Goal: Task Accomplishment & Management: Use online tool/utility

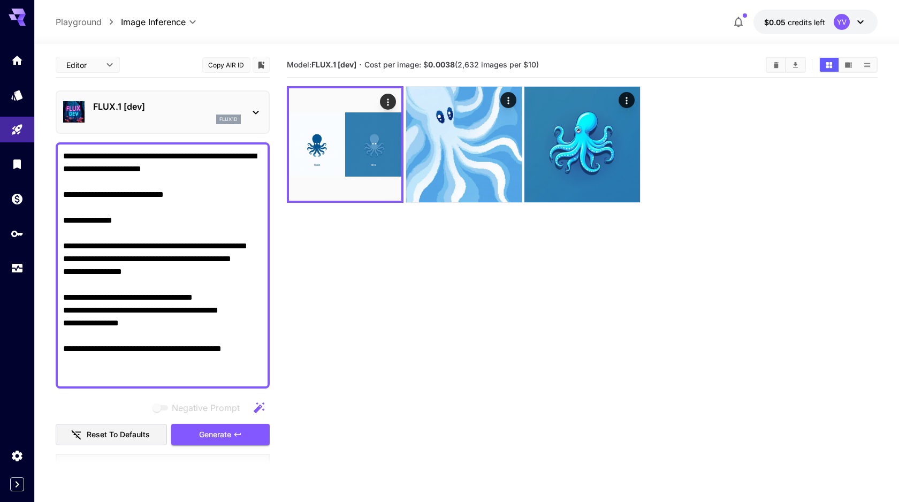
scroll to position [256, 0]
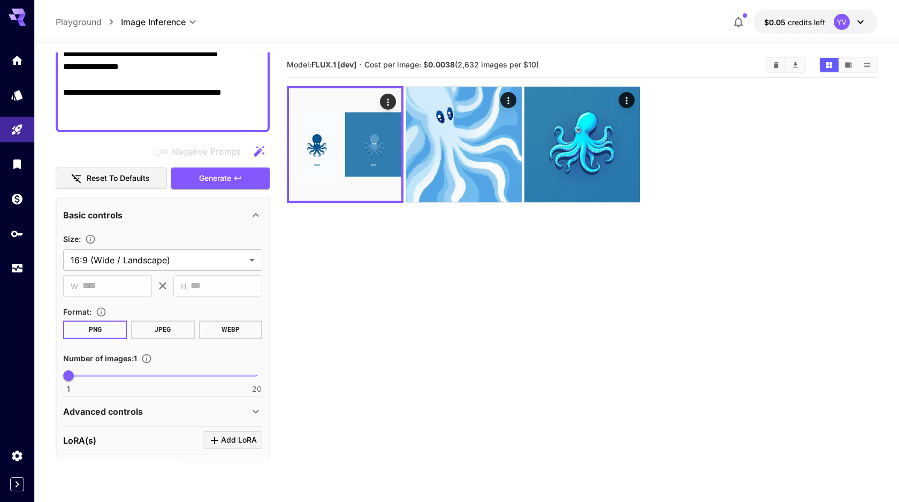
click at [744, 16] on span "button" at bounding box center [745, 15] width 4 height 4
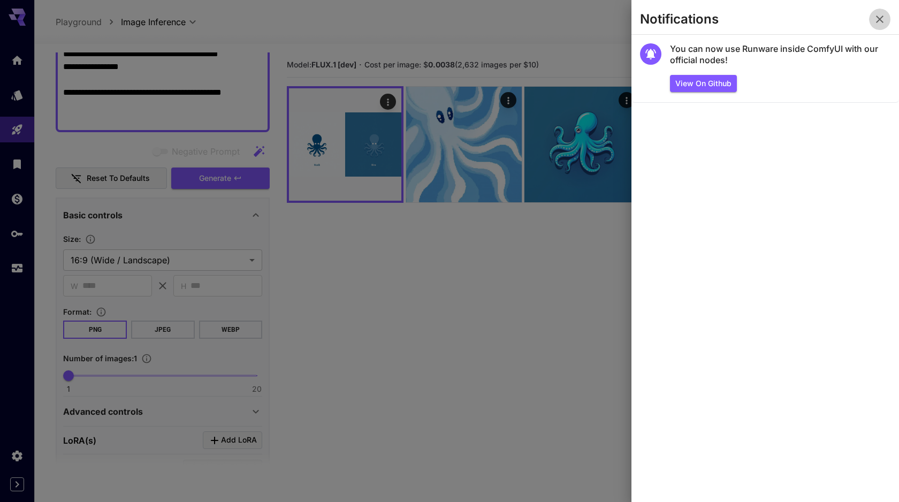
click at [875, 18] on icon "button" at bounding box center [880, 19] width 13 height 13
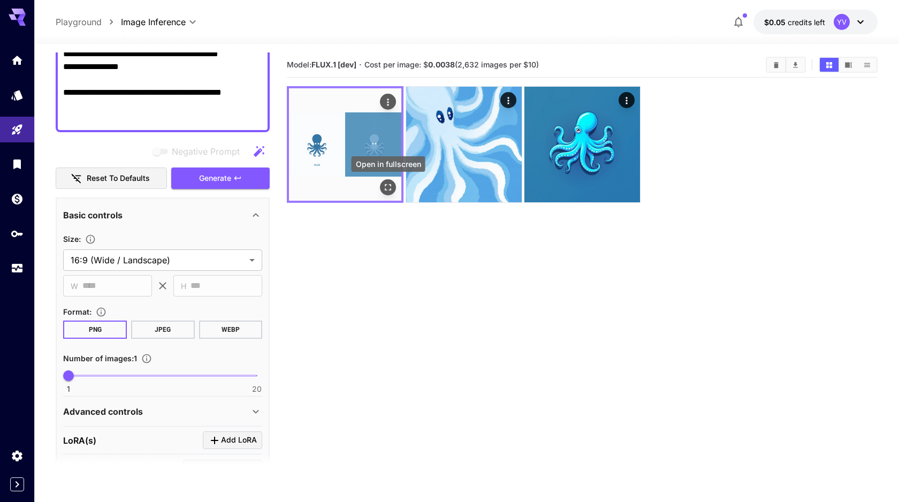
click at [388, 188] on icon "Open in fullscreen" at bounding box center [388, 187] width 11 height 11
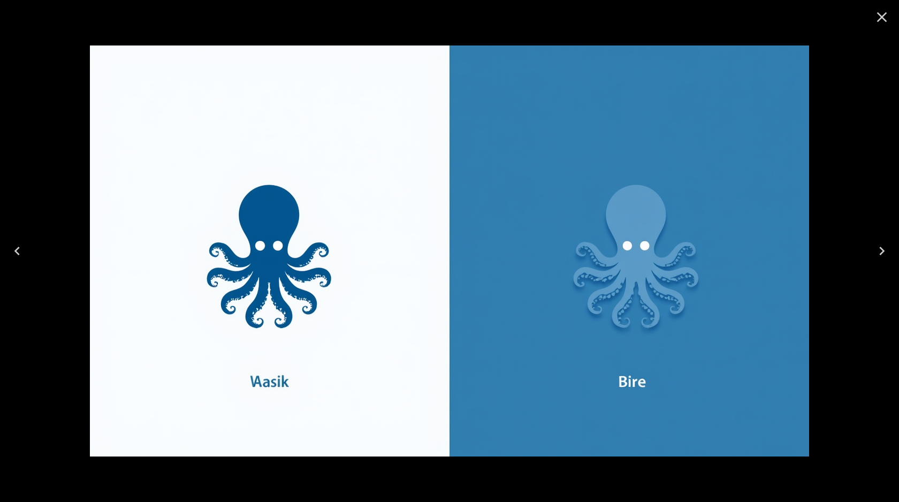
click at [367, 366] on img at bounding box center [450, 251] width 720 height 411
click at [875, 13] on icon "Close" at bounding box center [882, 17] width 17 height 17
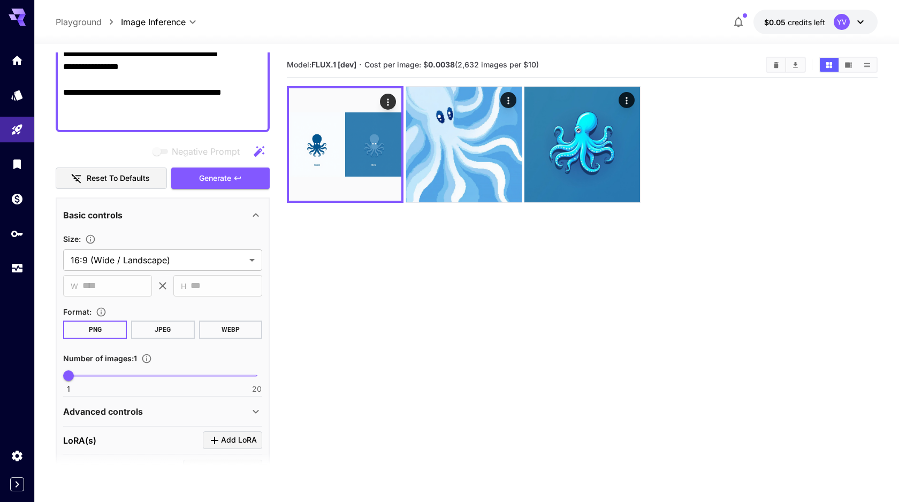
click at [225, 329] on button "WEBP" at bounding box center [231, 330] width 64 height 18
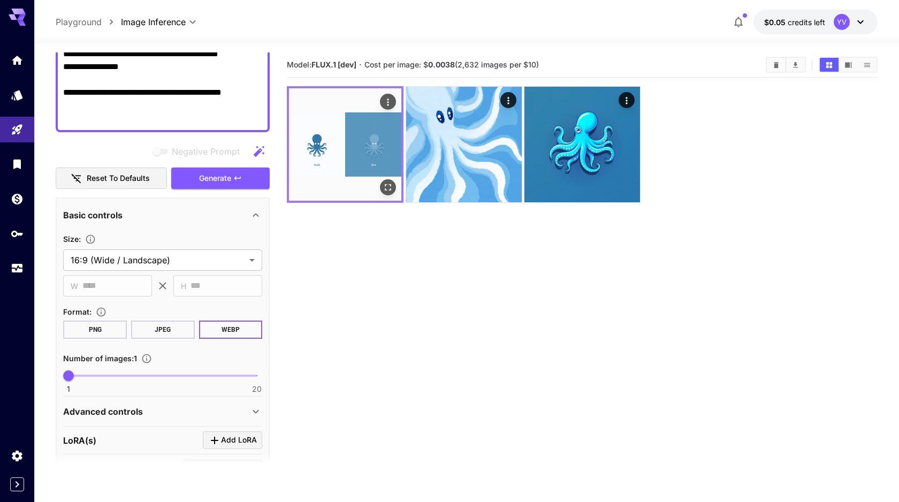
click at [362, 169] on img at bounding box center [345, 144] width 112 height 112
click at [389, 99] on icon "Actions" at bounding box center [389, 102] width 2 height 7
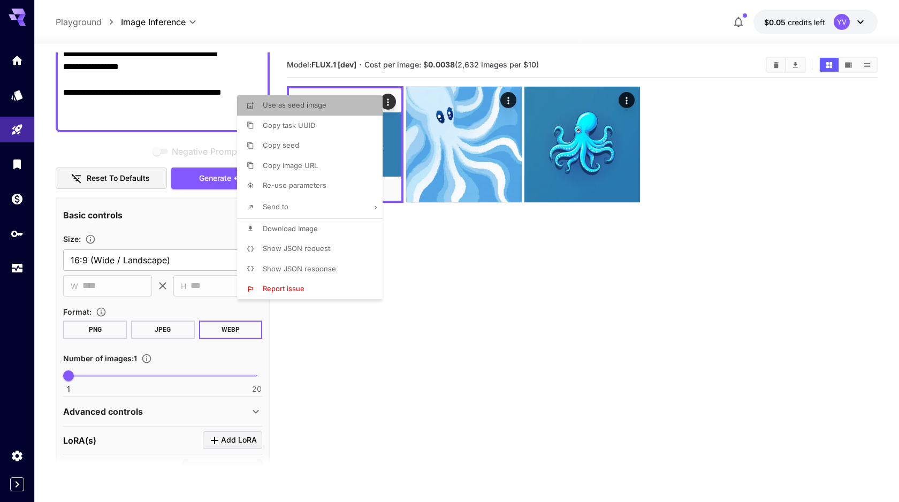
click at [334, 104] on li "Use as seed image" at bounding box center [313, 105] width 152 height 20
type input "**********"
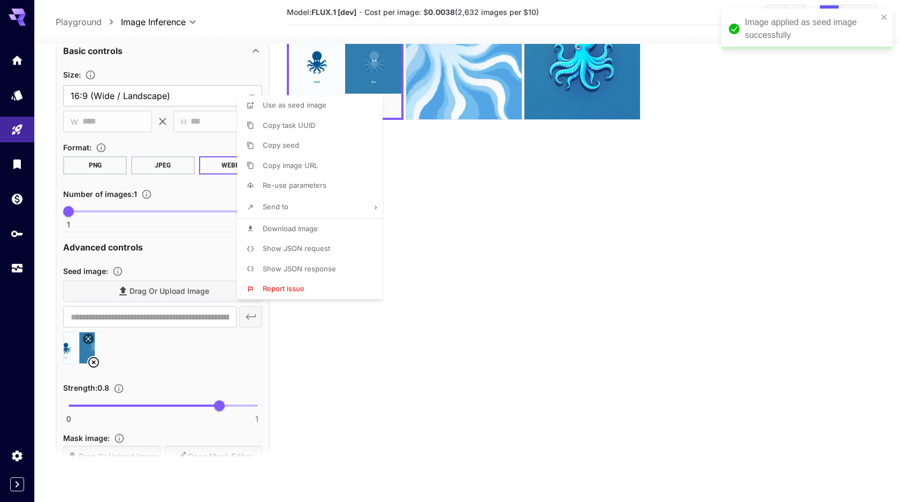
scroll to position [85, 0]
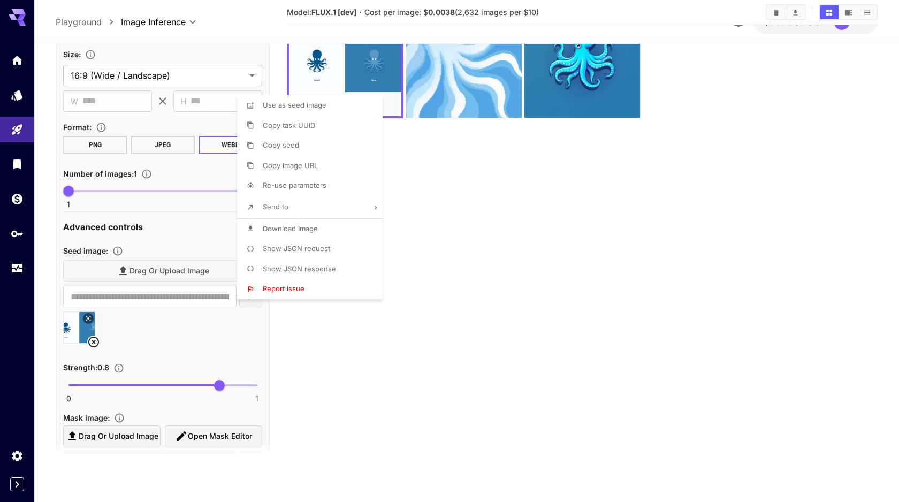
click at [488, 236] on div at bounding box center [449, 251] width 899 height 502
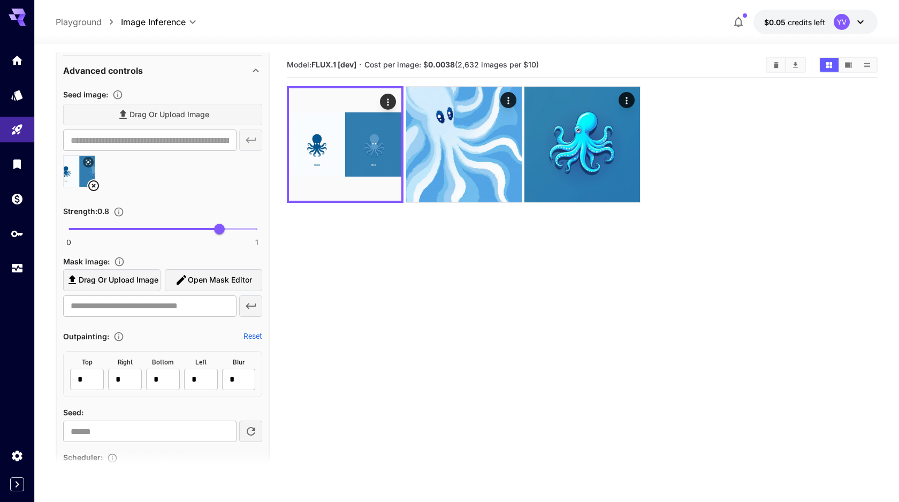
scroll to position [600, 0]
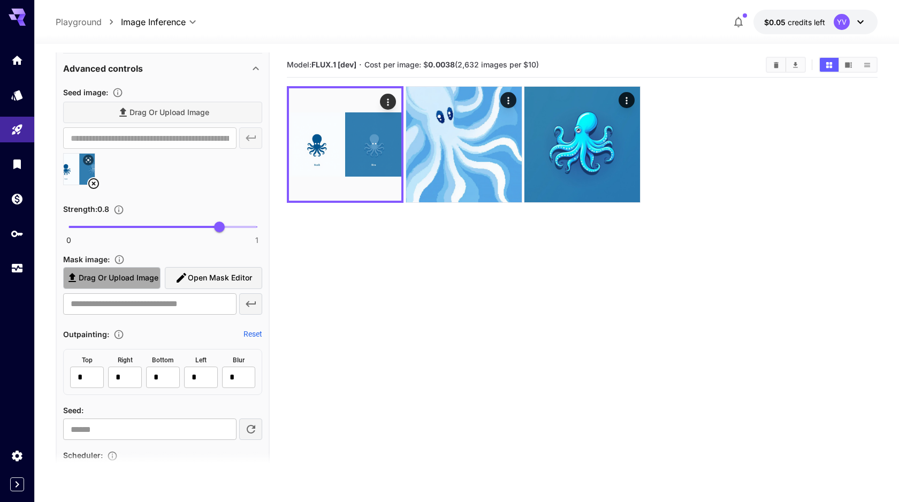
click at [122, 280] on span "Drag or upload image" at bounding box center [119, 277] width 80 height 13
click at [0, 0] on input "Drag or upload image" at bounding box center [0, 0] width 0 height 0
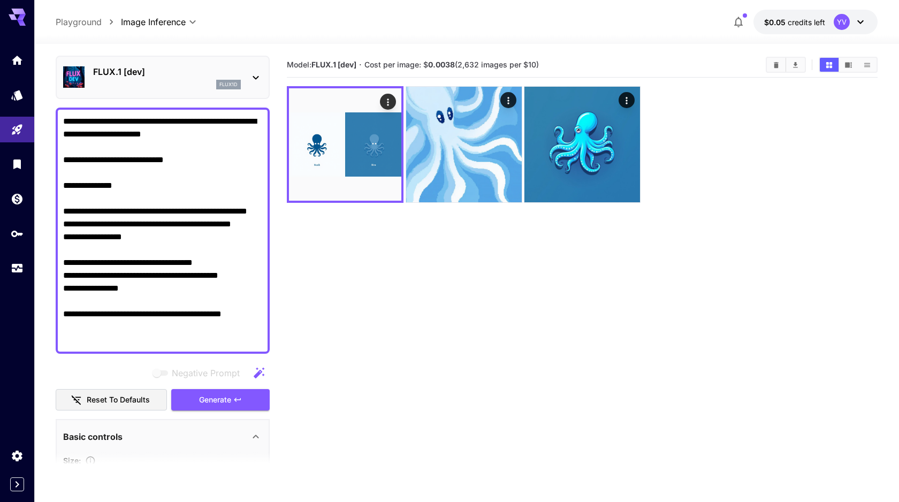
scroll to position [0, 0]
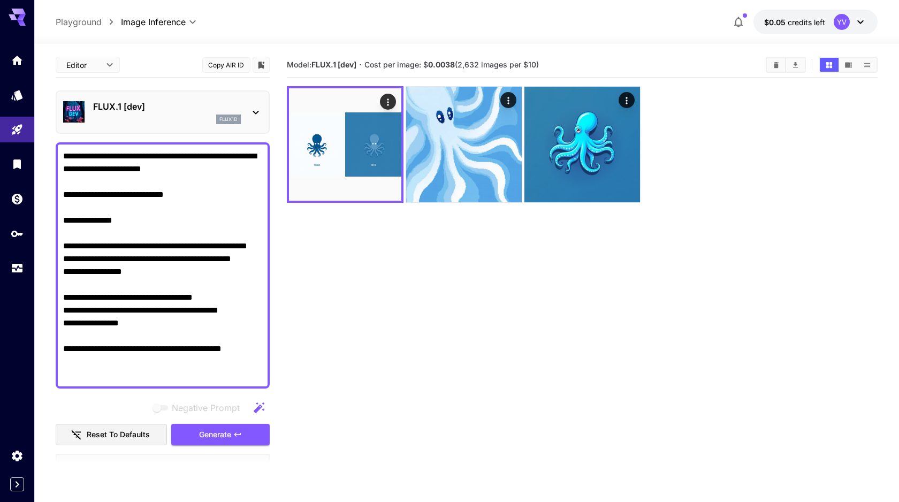
click at [255, 116] on icon at bounding box center [256, 112] width 13 height 13
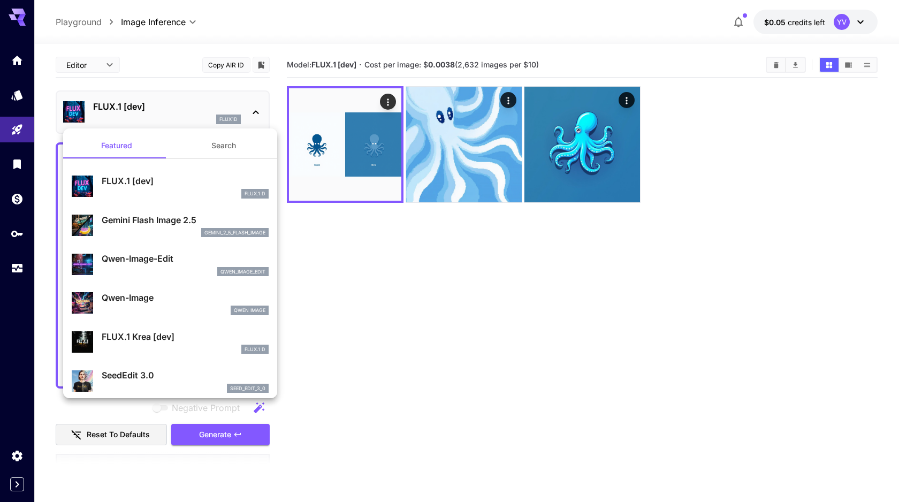
click at [255, 111] on div at bounding box center [449, 251] width 899 height 502
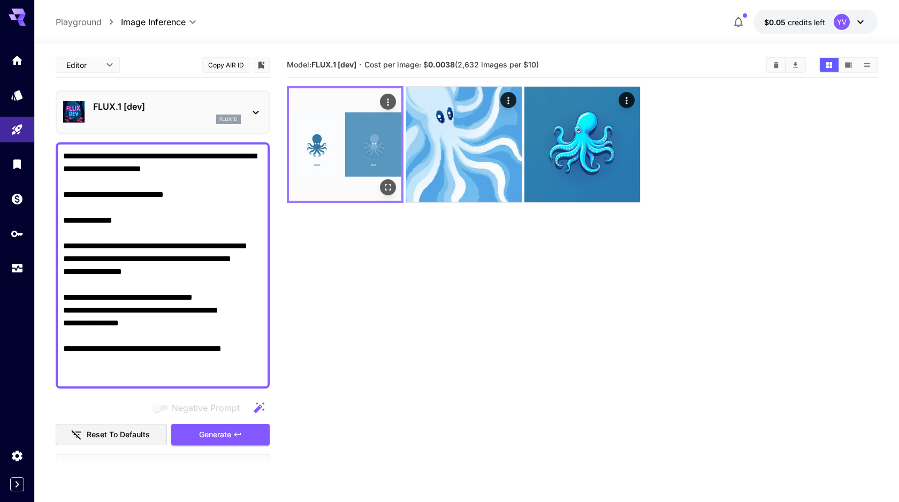
click at [388, 98] on icon "Actions" at bounding box center [388, 102] width 11 height 11
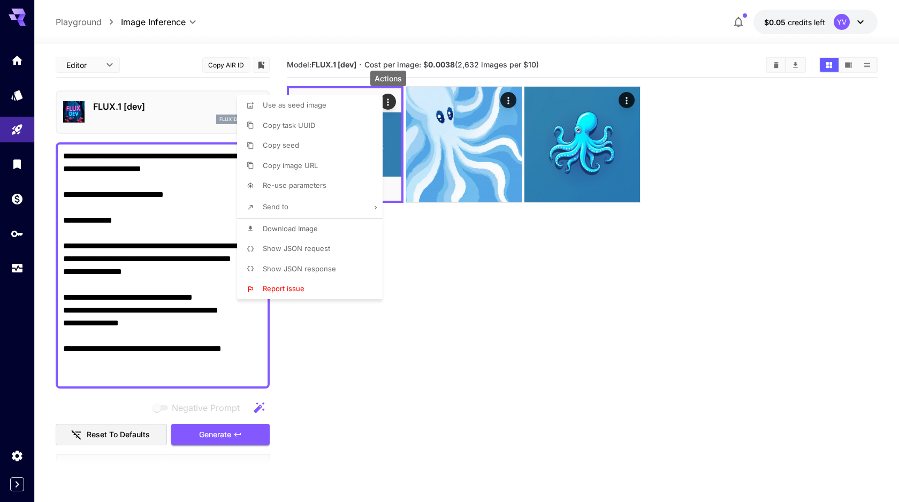
click at [360, 209] on li "Send to" at bounding box center [313, 207] width 152 height 22
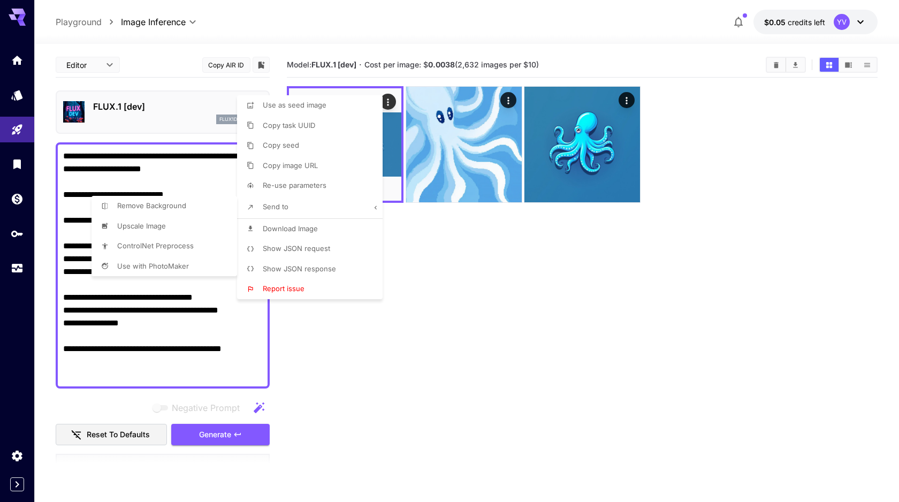
click at [316, 231] on div at bounding box center [449, 251] width 899 height 502
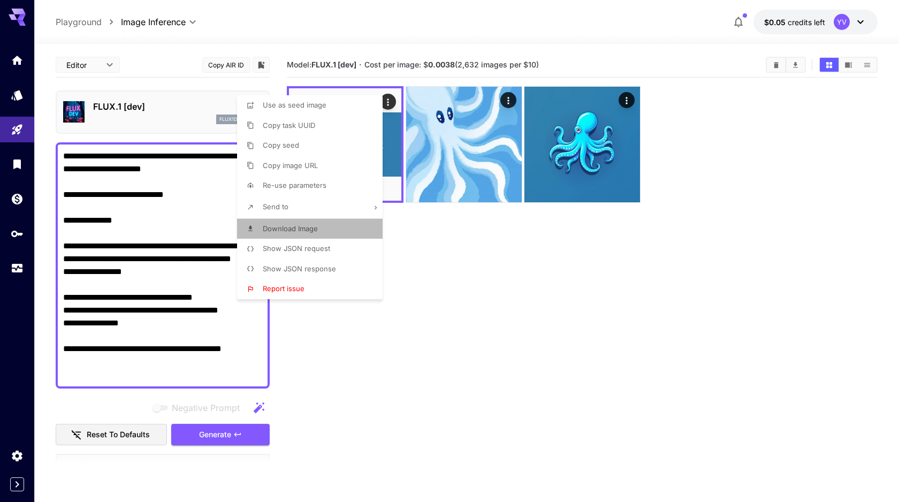
click at [292, 227] on span "Download Image" at bounding box center [290, 228] width 55 height 9
click at [497, 378] on div at bounding box center [449, 251] width 899 height 502
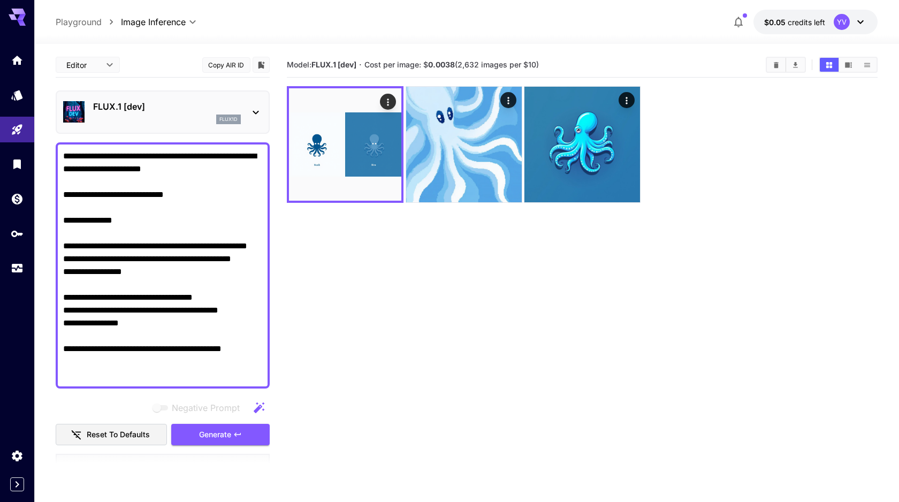
scroll to position [85, 0]
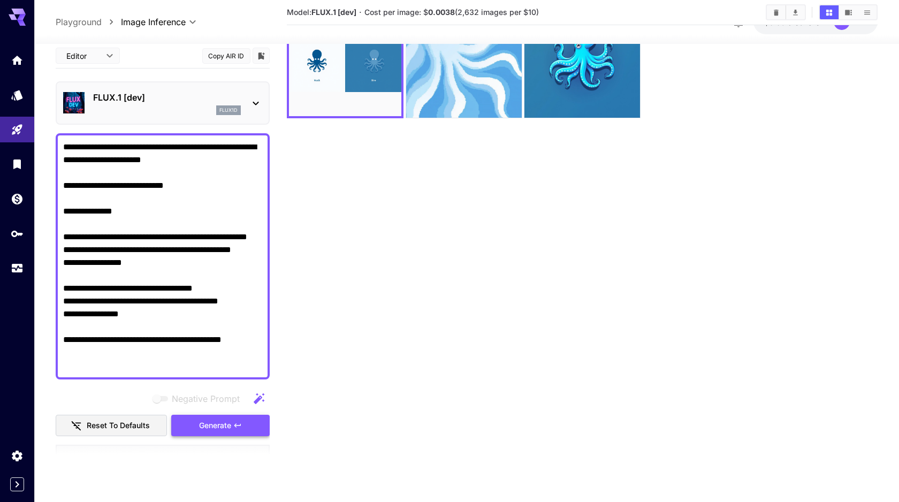
click at [217, 428] on span "Generate" at bounding box center [215, 425] width 32 height 13
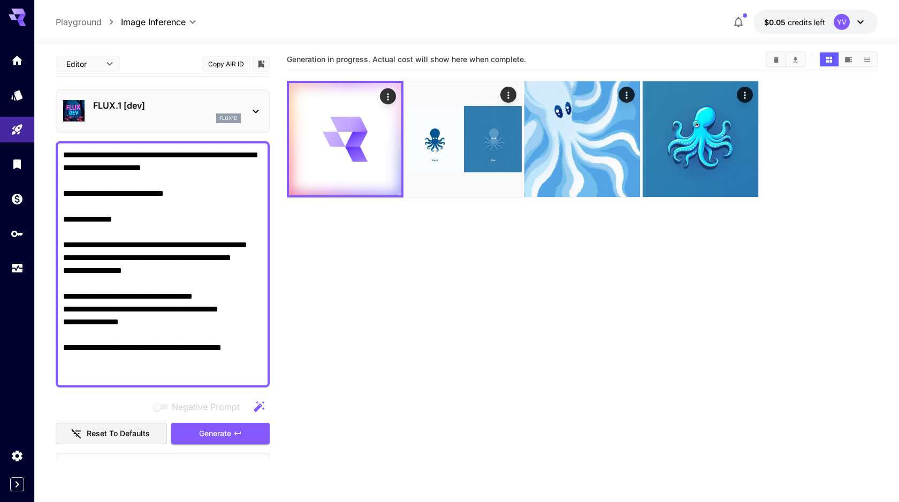
scroll to position [0, 0]
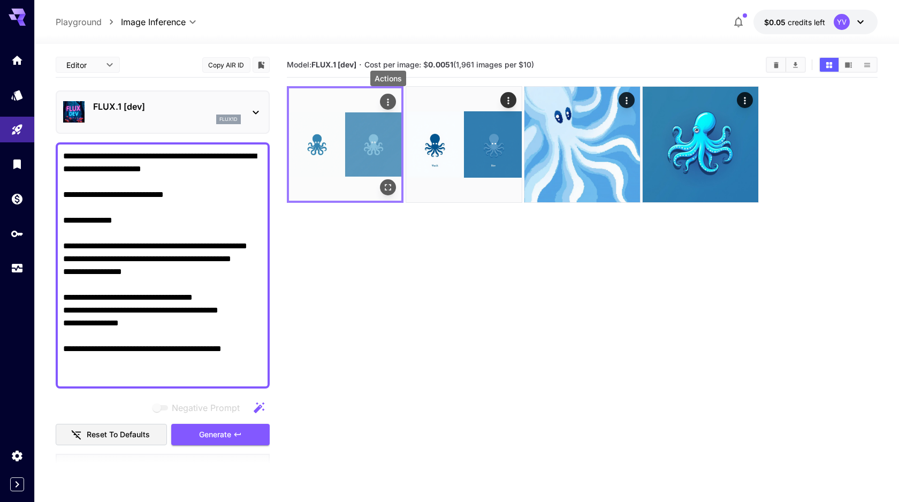
click at [386, 101] on icon "Actions" at bounding box center [388, 102] width 11 height 11
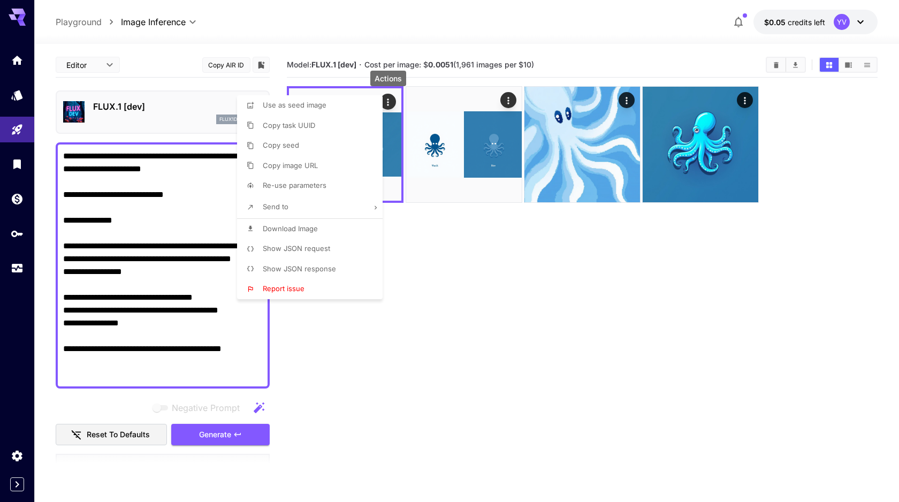
click at [339, 233] on li "Download Image" at bounding box center [313, 229] width 152 height 20
click at [459, 383] on div at bounding box center [449, 251] width 899 height 502
